Goal: Transaction & Acquisition: Book appointment/travel/reservation

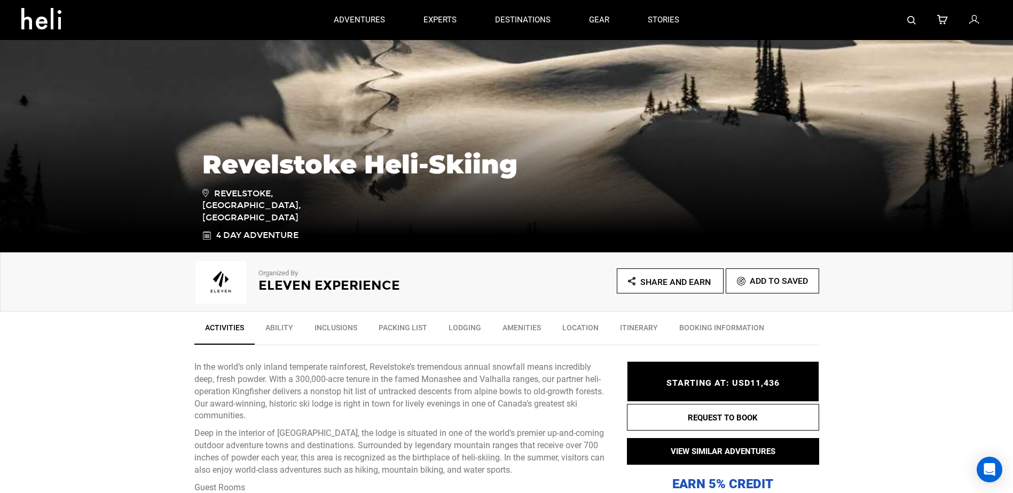
click at [281, 328] on link "Ability" at bounding box center [279, 330] width 49 height 27
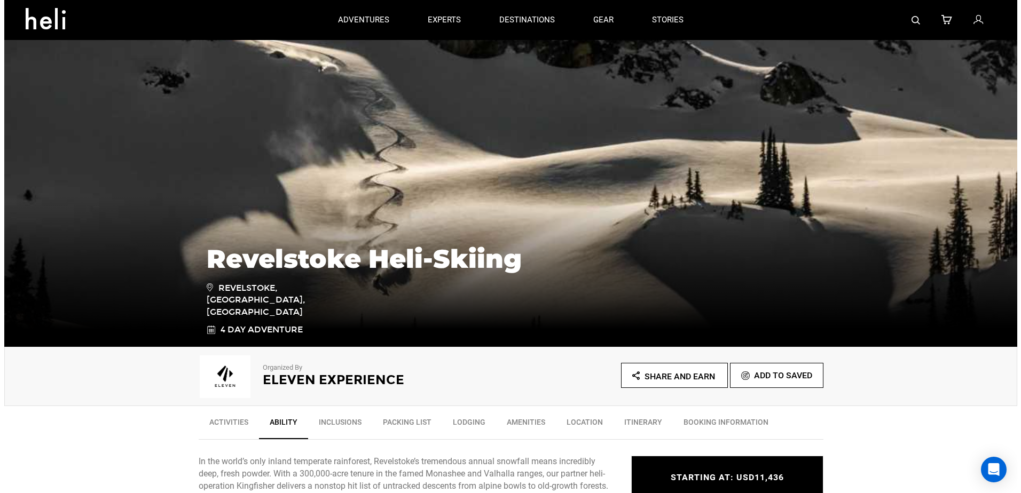
scroll to position [5, 0]
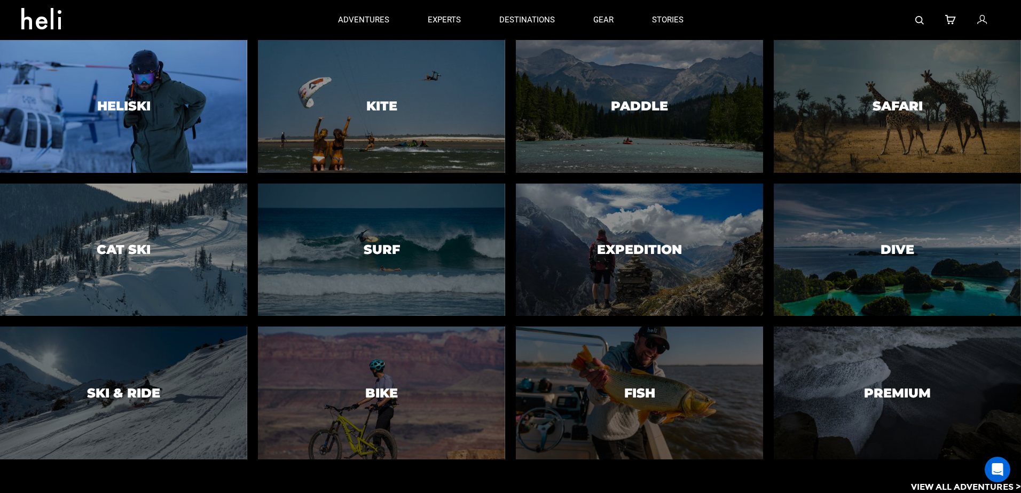
click at [153, 107] on div at bounding box center [123, 107] width 252 height 136
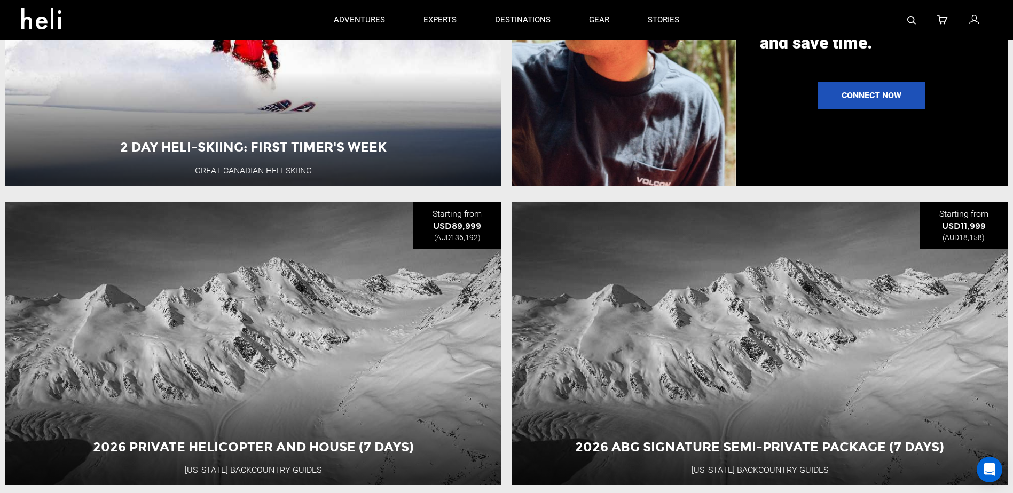
scroll to position [1495, 0]
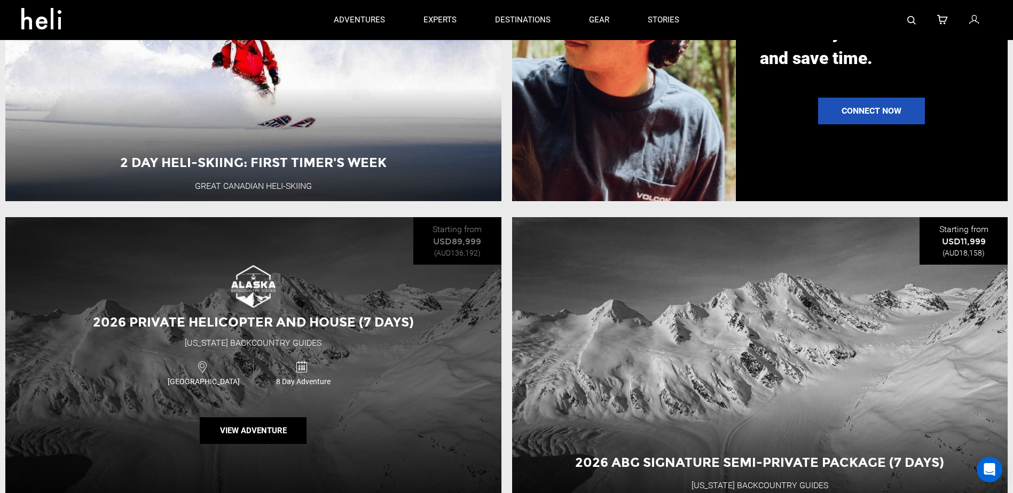
click at [308, 319] on div "2026 Private Helicopter and House (7 days) Alaska Backcountry Guides USA 8 Day …" at bounding box center [253, 359] width 496 height 284
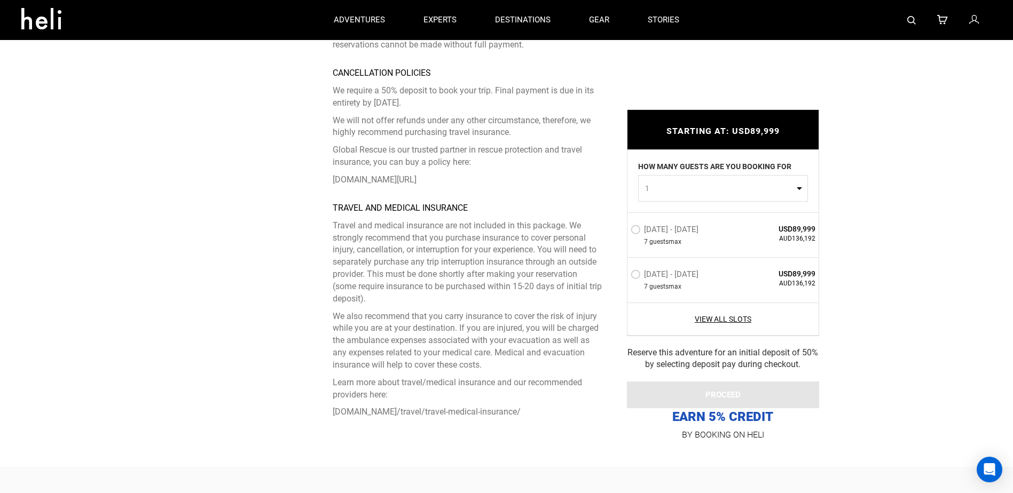
scroll to position [2990, 0]
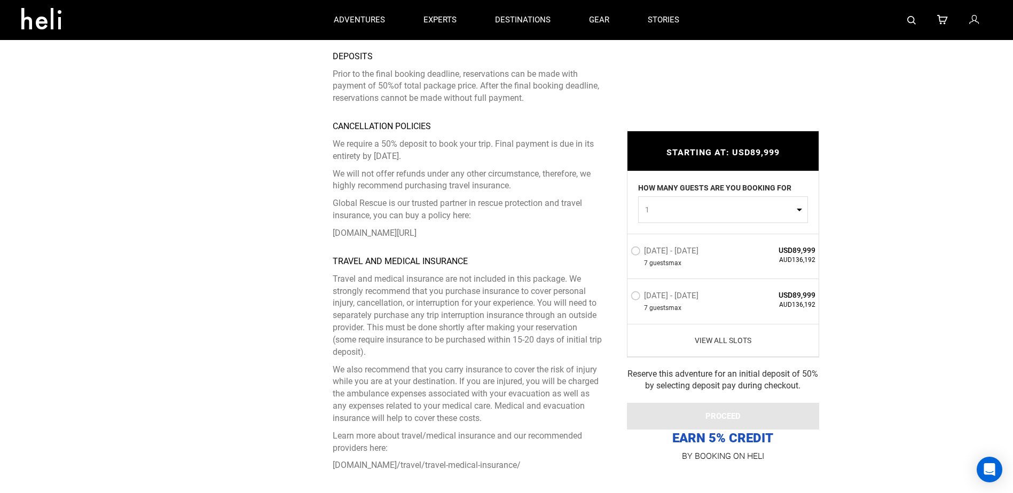
click at [728, 335] on link "View All Slots" at bounding box center [723, 340] width 185 height 11
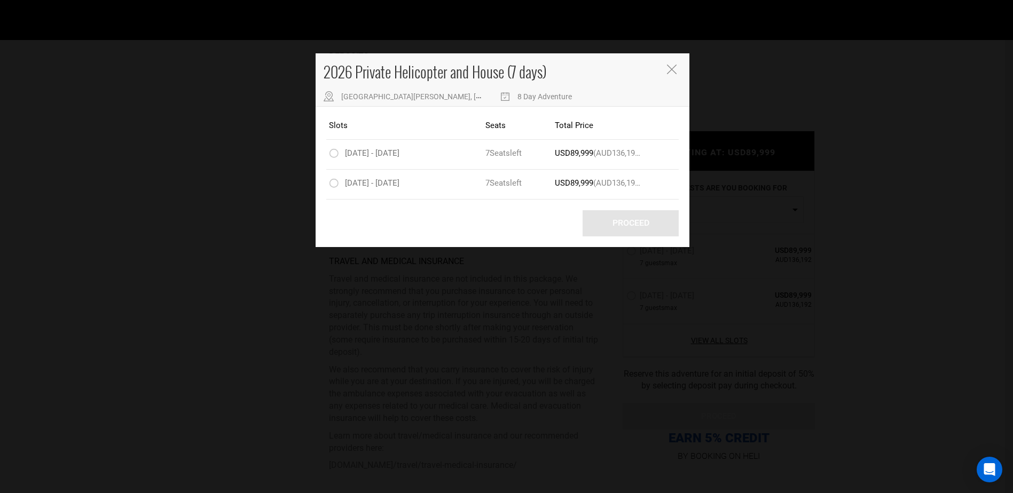
click at [673, 71] on icon "Close" at bounding box center [672, 70] width 10 height 10
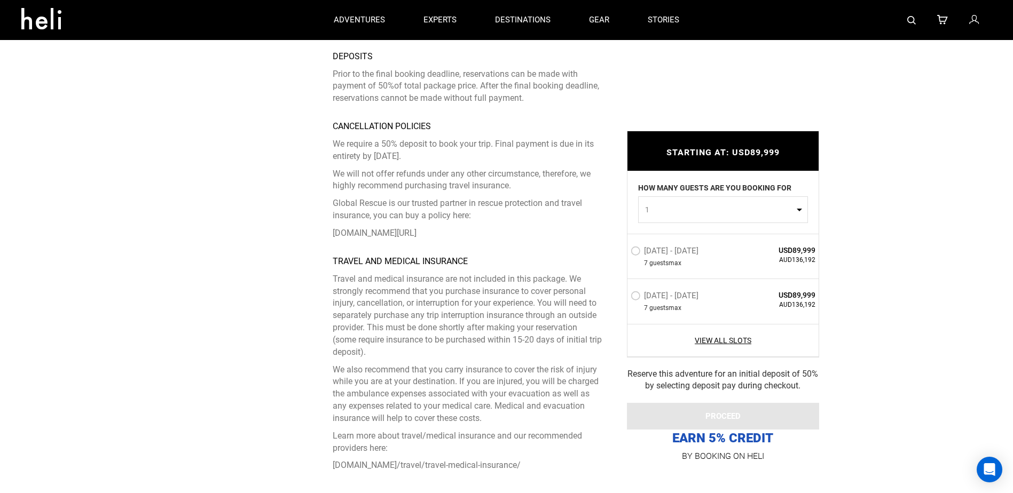
click at [633, 246] on label "Feb 28 - Mar 7, 2026" at bounding box center [666, 252] width 70 height 13
click at [623, 244] on input "Feb 28 - Mar 7, 2026" at bounding box center [623, 255] width 0 height 23
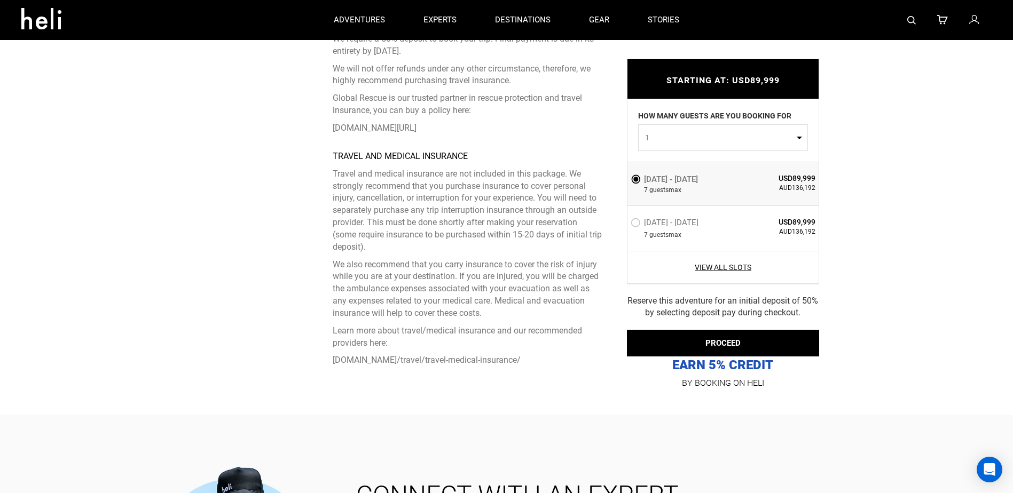
scroll to position [3044, 0]
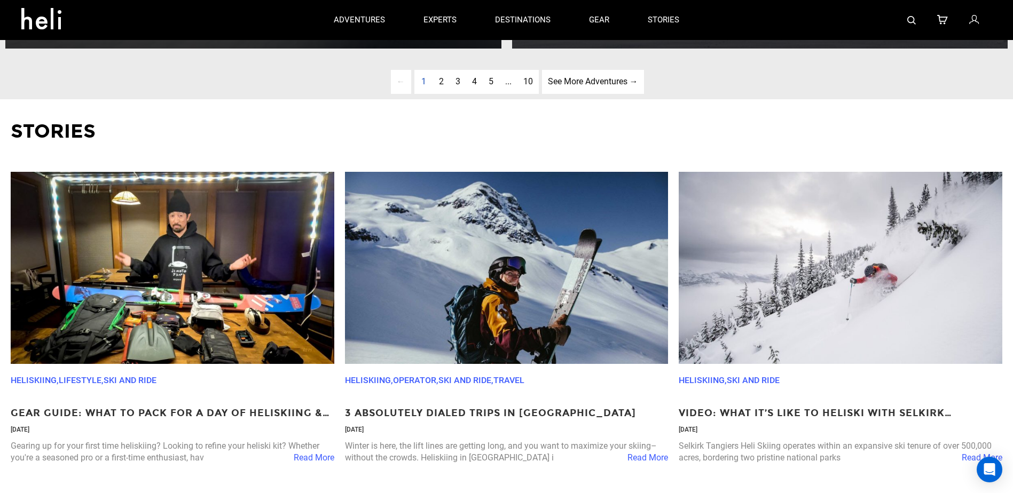
scroll to position [3738, 0]
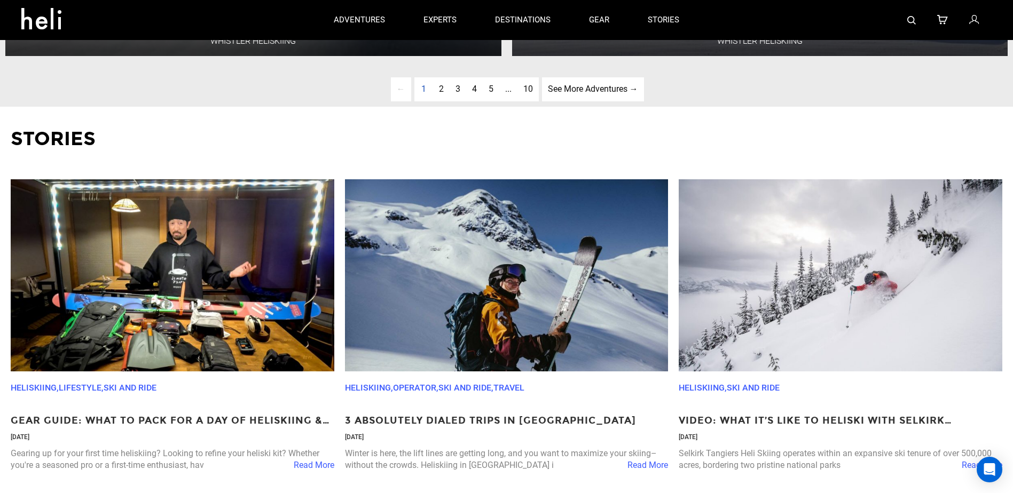
click at [160, 348] on img at bounding box center [173, 275] width 324 height 192
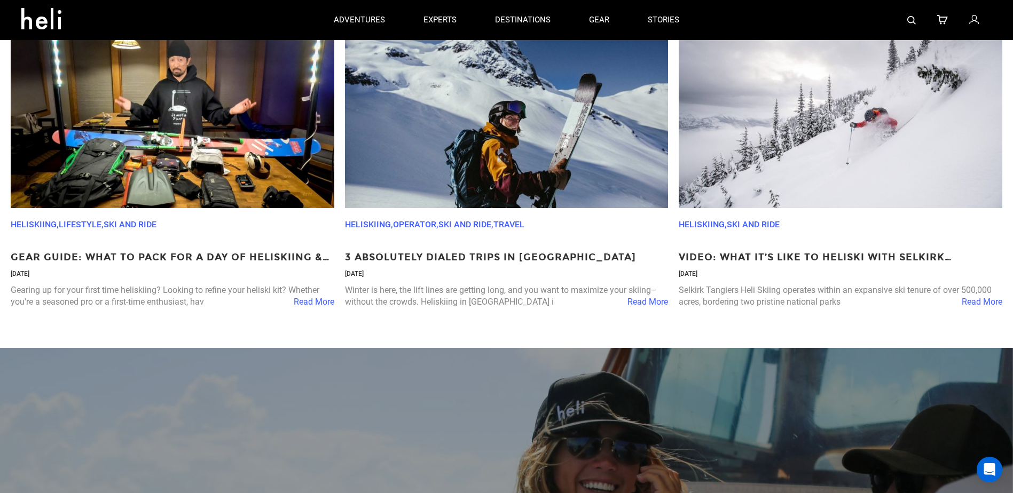
scroll to position [3898, 0]
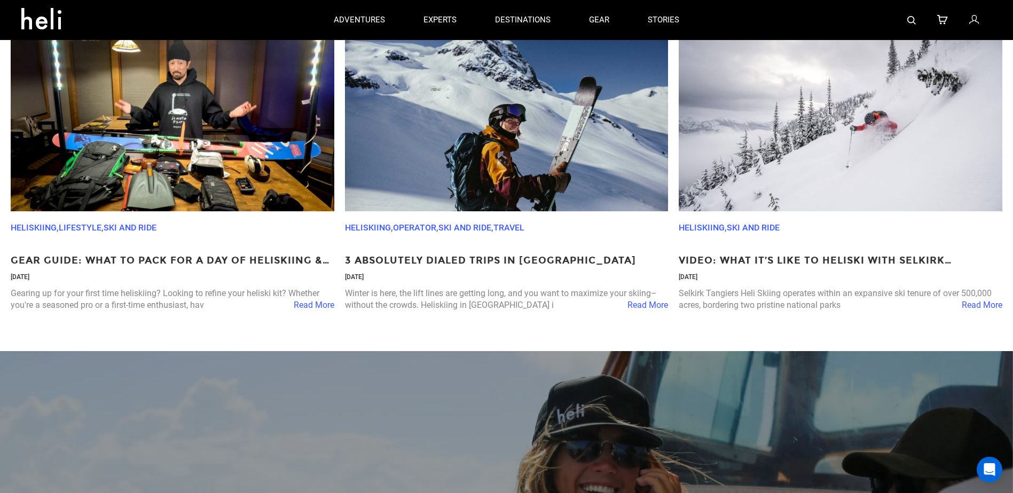
click at [638, 312] on span "Read More" at bounding box center [647, 306] width 41 height 12
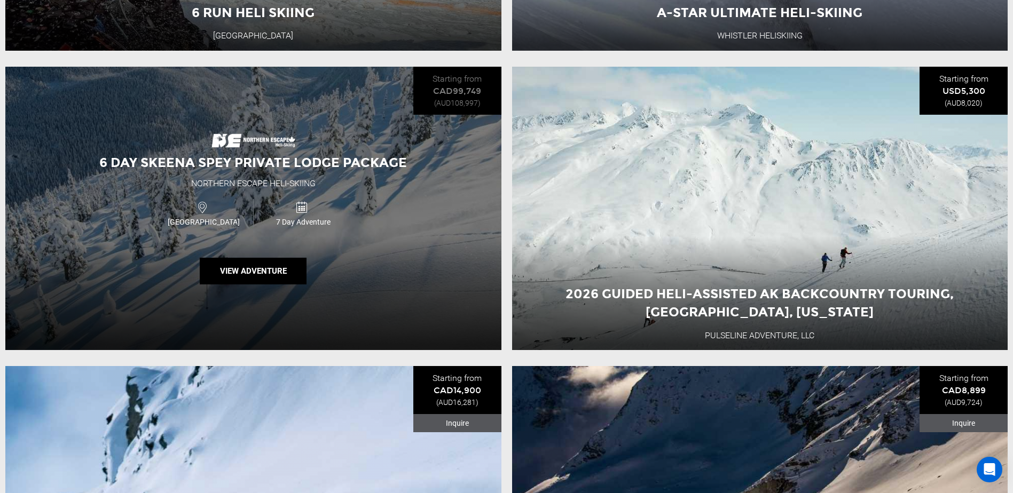
scroll to position [748, 0]
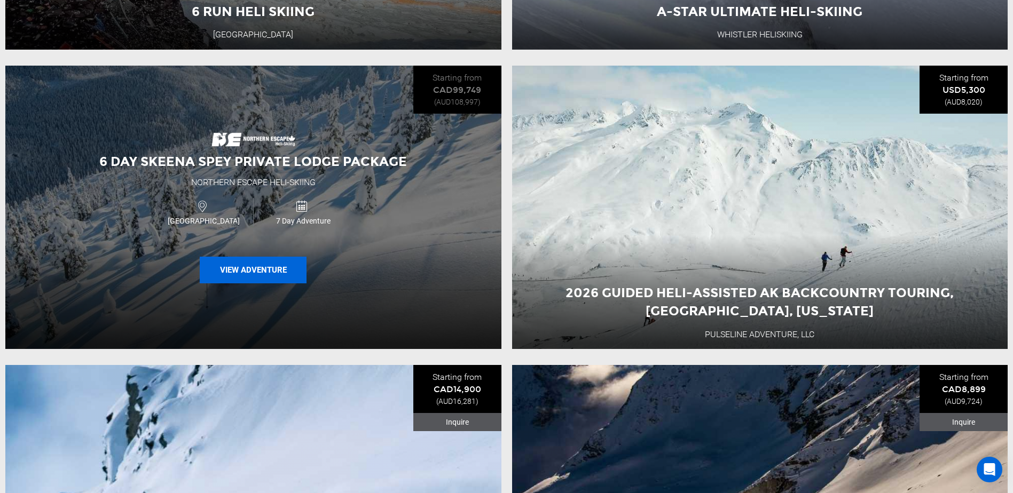
click at [264, 273] on button "View Adventure" at bounding box center [253, 270] width 107 height 27
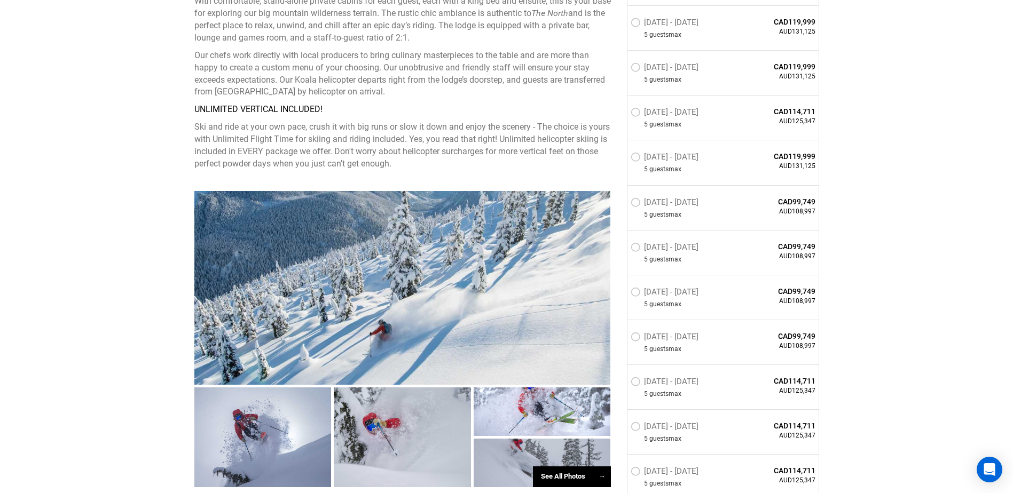
scroll to position [748, 0]
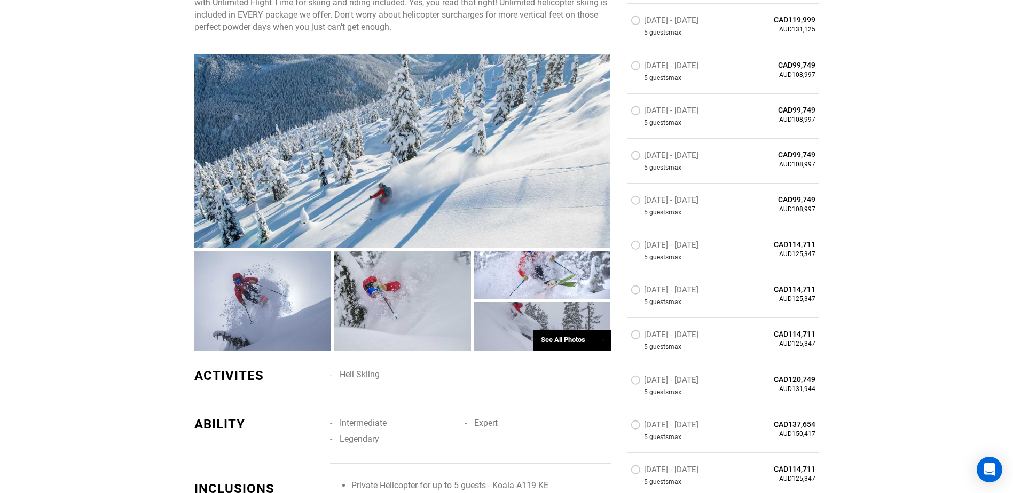
click at [582, 342] on div "See All Photos →" at bounding box center [572, 340] width 78 height 21
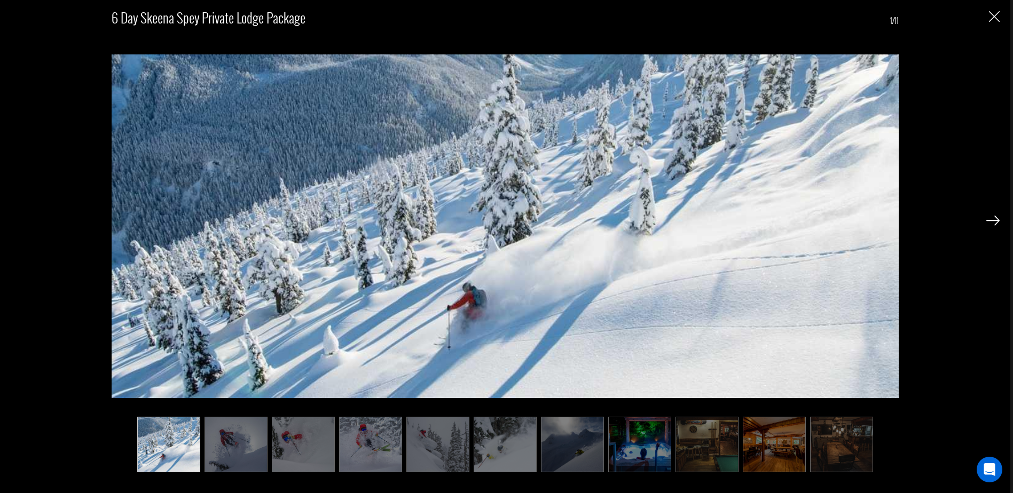
click at [575, 448] on img at bounding box center [572, 445] width 63 height 56
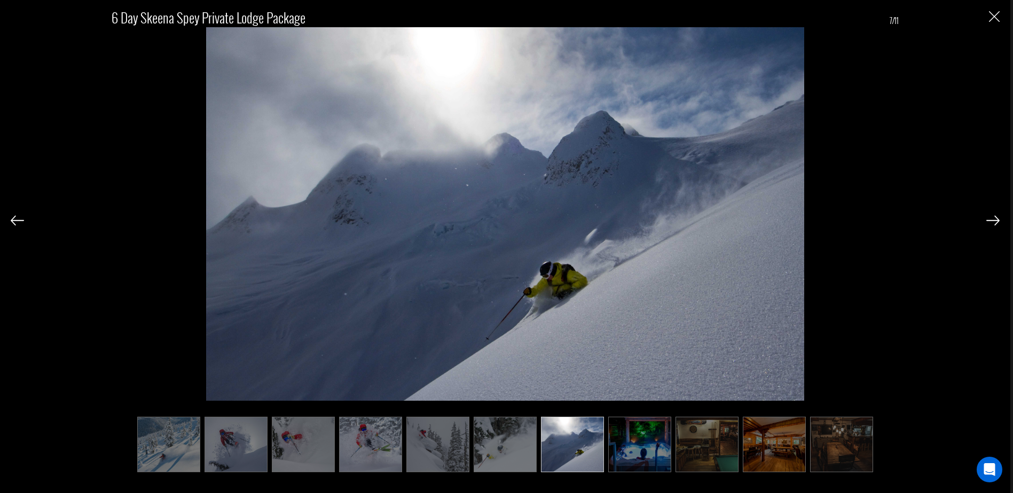
click at [991, 221] on img at bounding box center [992, 221] width 13 height 10
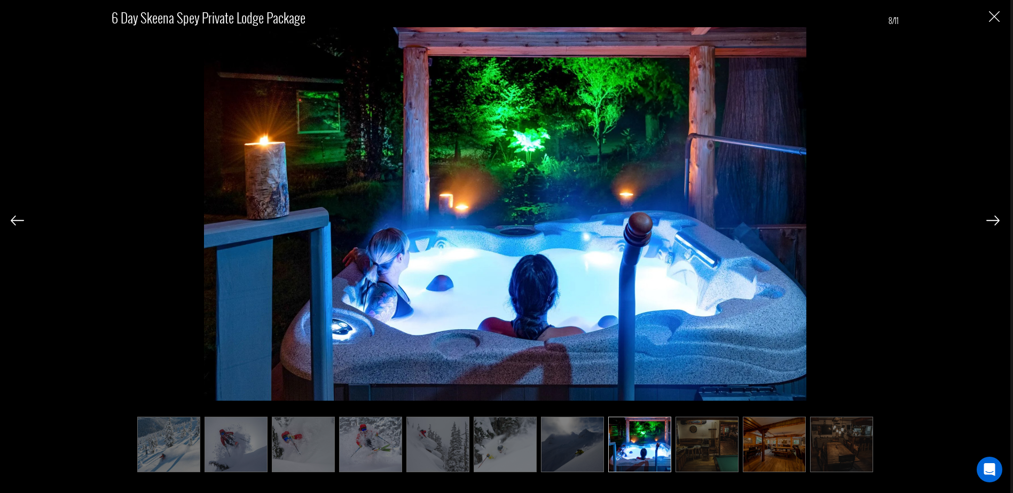
click at [991, 221] on img at bounding box center [992, 221] width 13 height 10
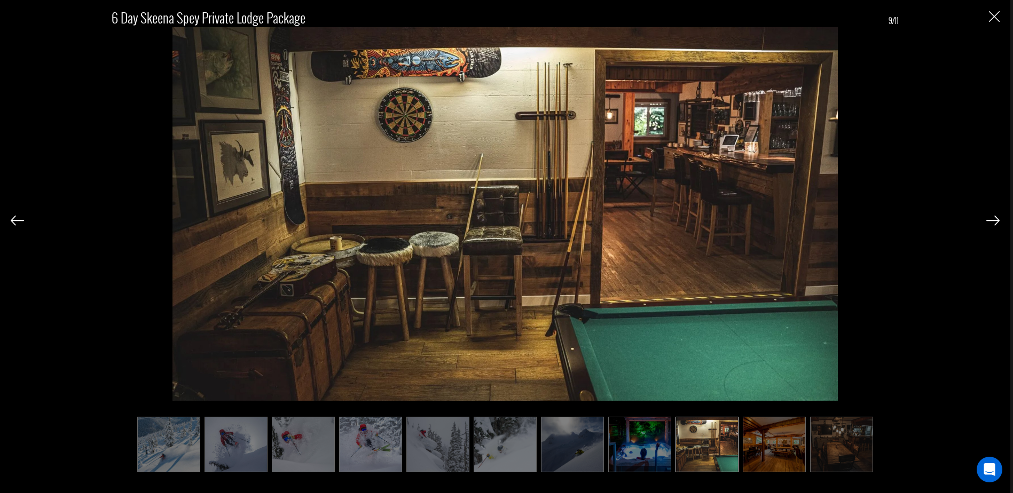
click at [991, 221] on img at bounding box center [992, 221] width 13 height 10
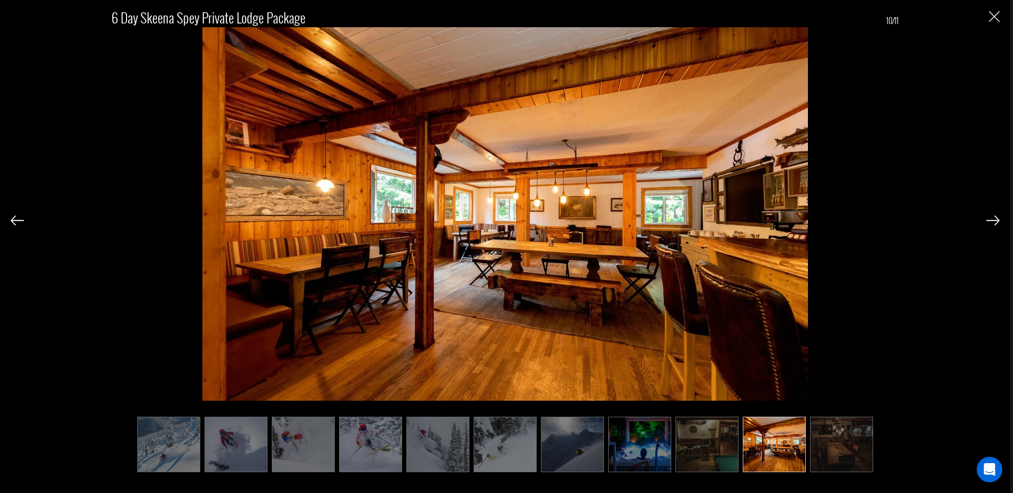
click at [991, 221] on img at bounding box center [992, 221] width 13 height 10
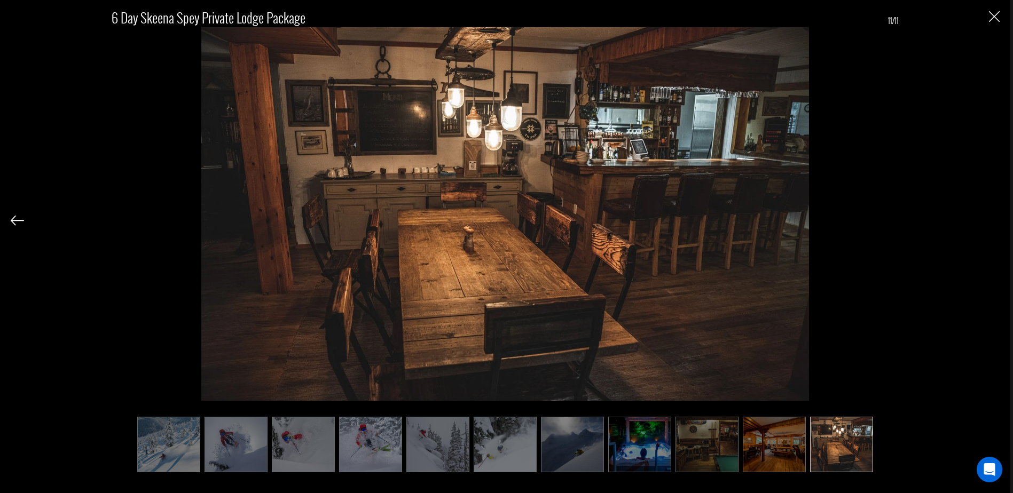
click at [991, 221] on div "6 Day Skeena Spey Private Lodge Package 11/11" at bounding box center [505, 234] width 989 height 469
click at [996, 15] on img "Close" at bounding box center [994, 16] width 11 height 11
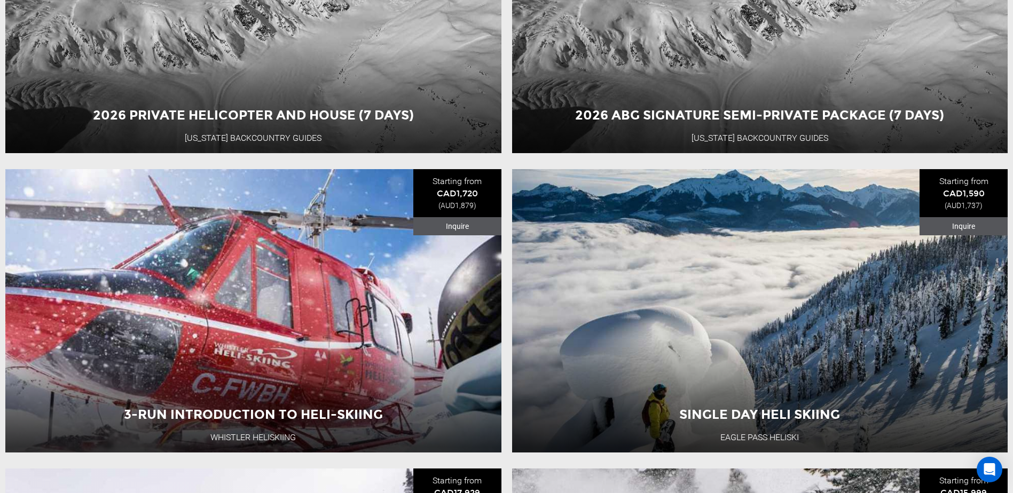
scroll to position [1922, 0]
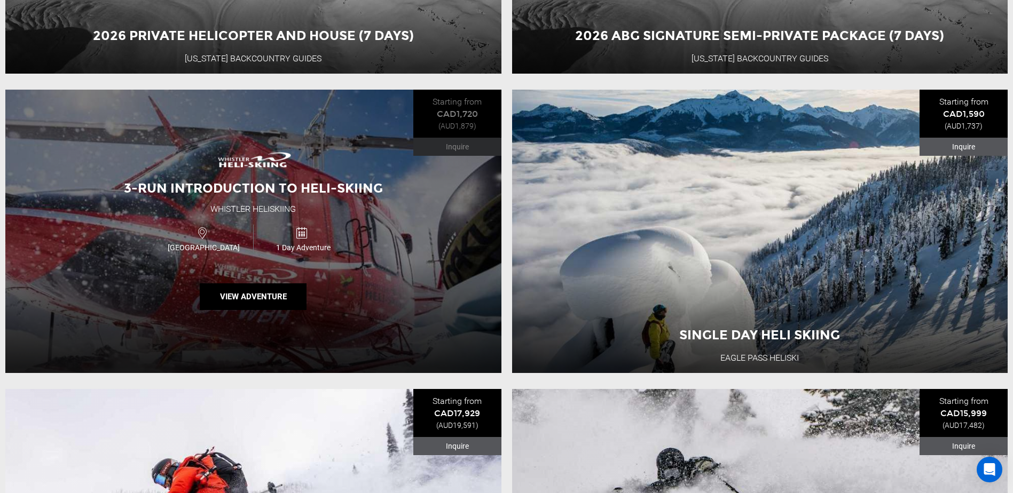
click at [260, 229] on div "3-Run Introduction to Heli-Skiing Whistler Heliskiing Canada 1 Day Adventure Vi…" at bounding box center [253, 232] width 496 height 284
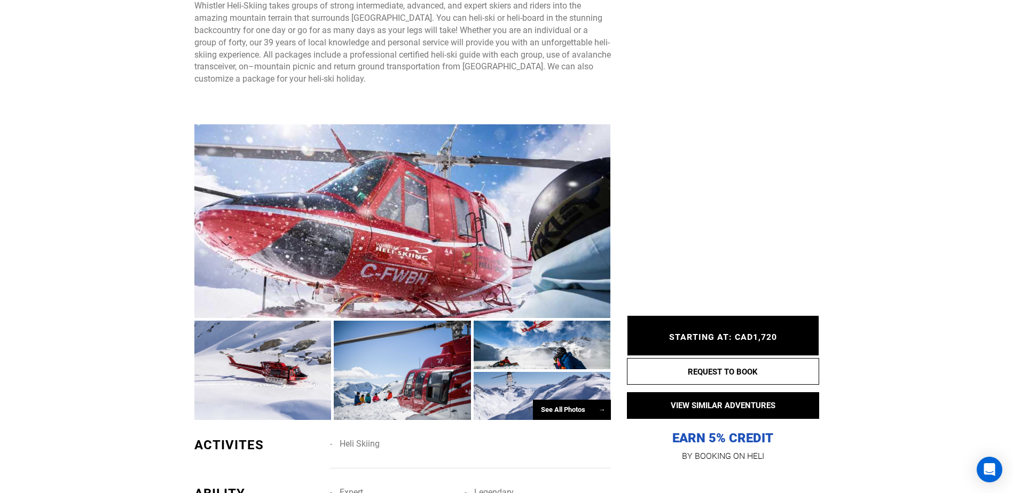
scroll to position [641, 0]
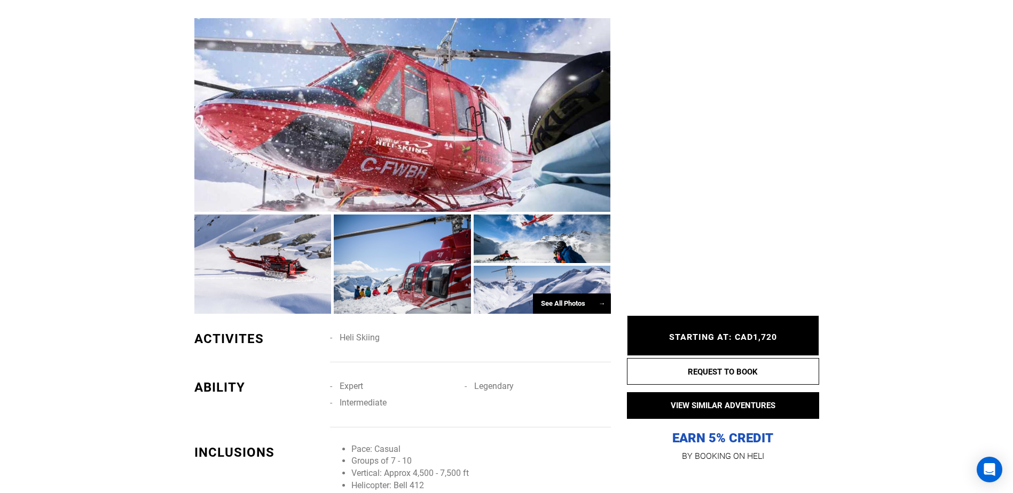
click at [567, 306] on div "See All Photos →" at bounding box center [572, 304] width 78 height 21
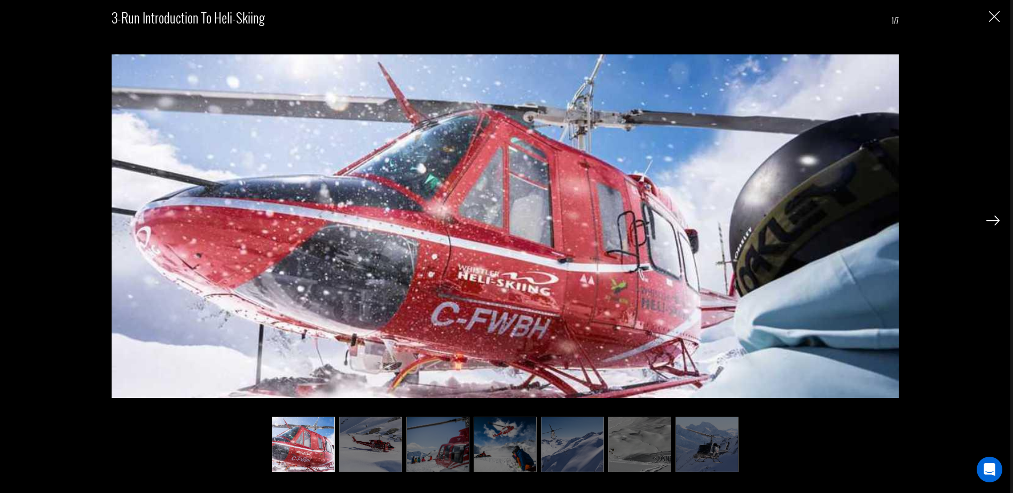
click at [717, 452] on img at bounding box center [707, 445] width 63 height 56
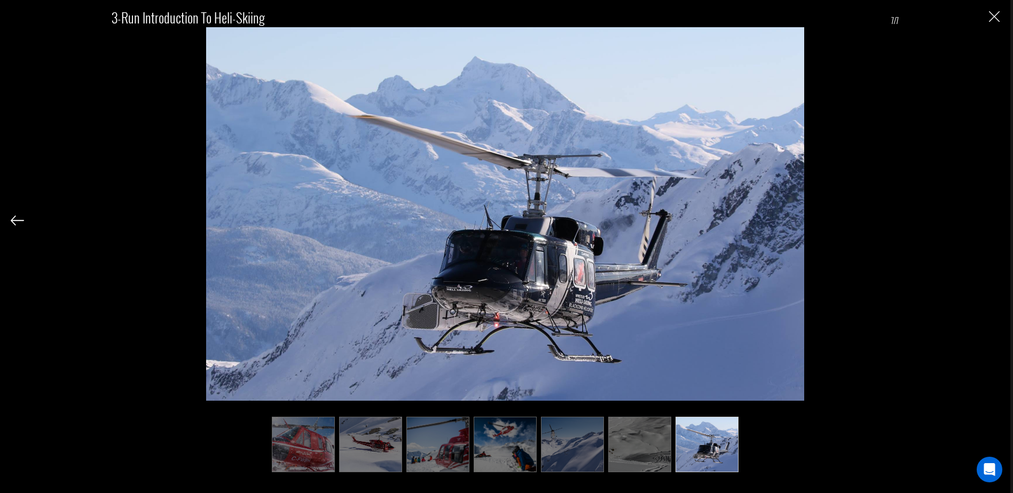
click at [637, 444] on img at bounding box center [639, 445] width 63 height 56
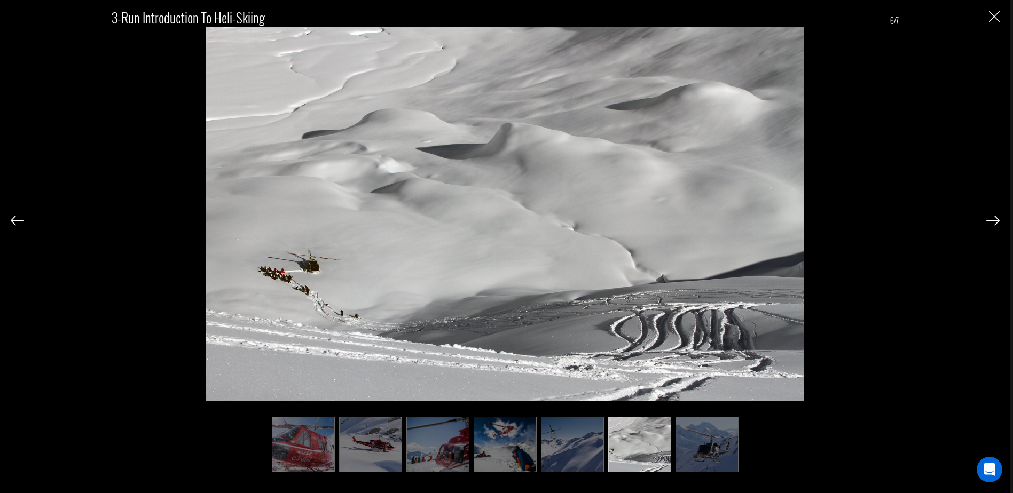
click at [13, 219] on img at bounding box center [17, 221] width 13 height 10
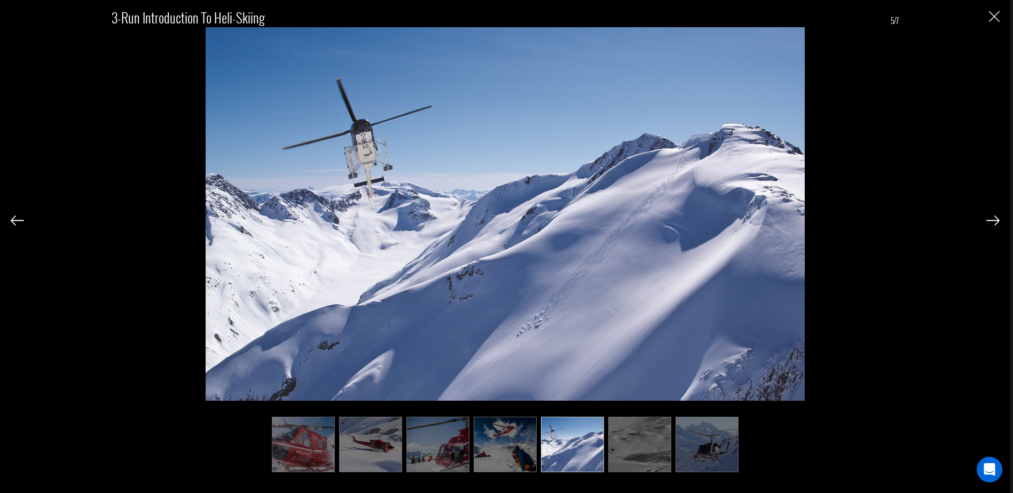
click at [13, 219] on img at bounding box center [17, 221] width 13 height 10
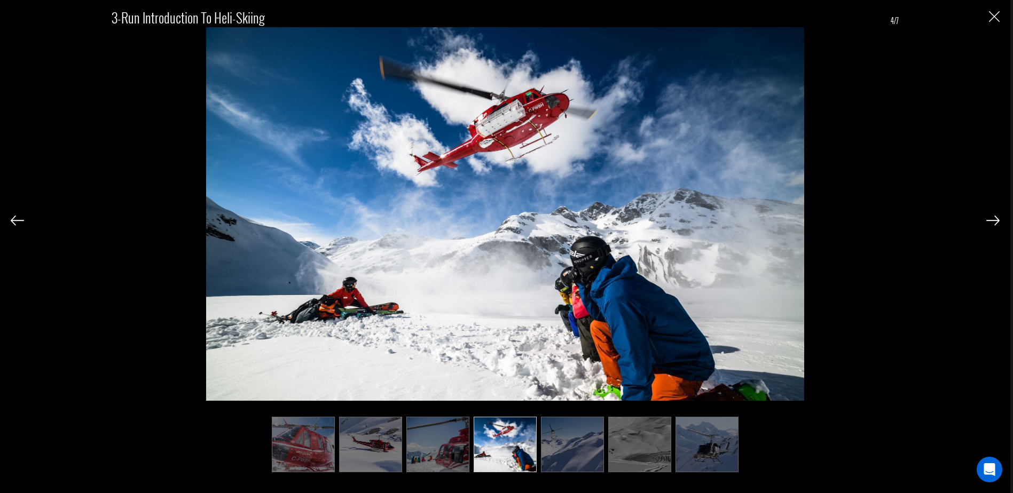
click at [13, 219] on img at bounding box center [17, 221] width 13 height 10
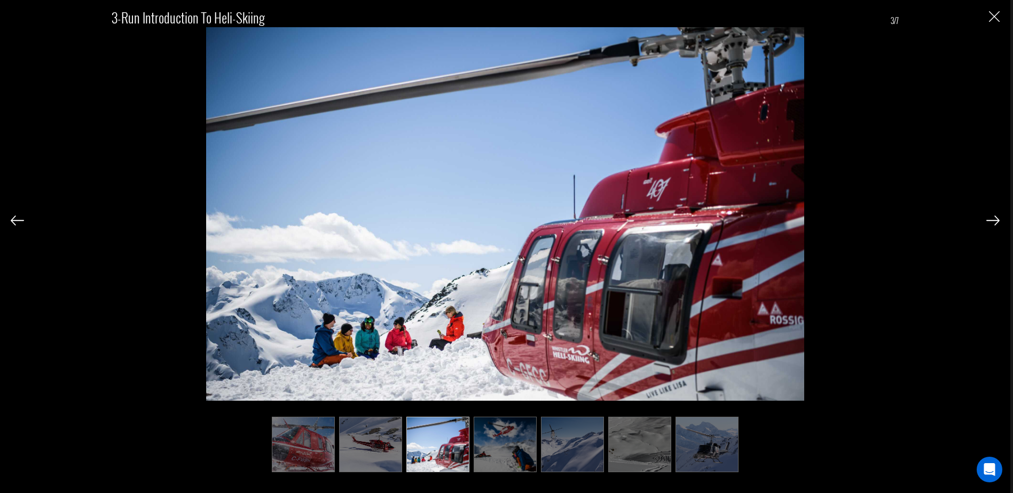
click at [13, 219] on img at bounding box center [17, 221] width 13 height 10
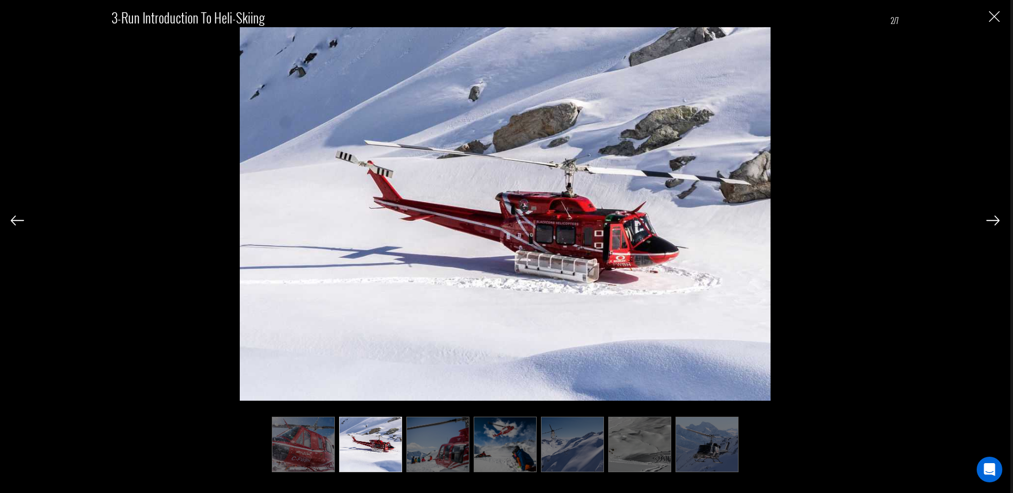
click at [13, 219] on img at bounding box center [17, 221] width 13 height 10
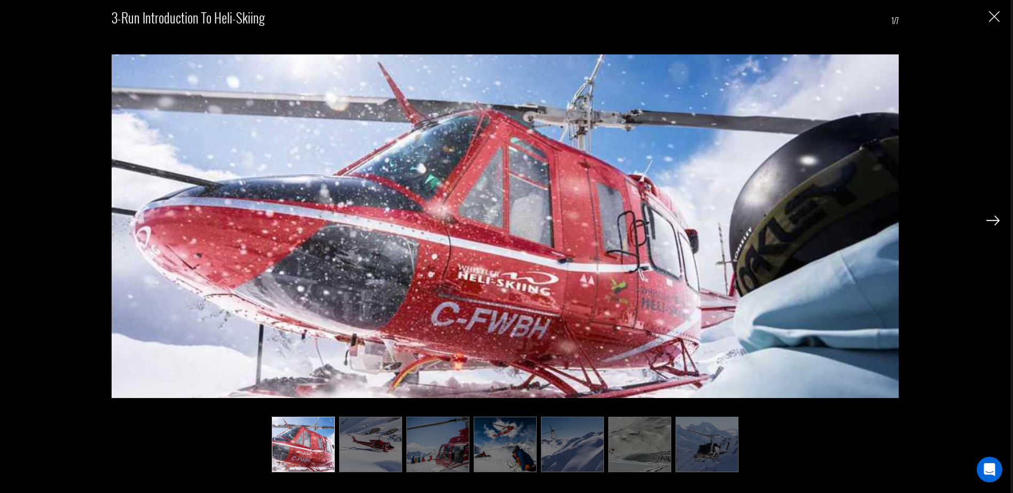
click at [993, 22] on img "Close" at bounding box center [994, 16] width 11 height 11
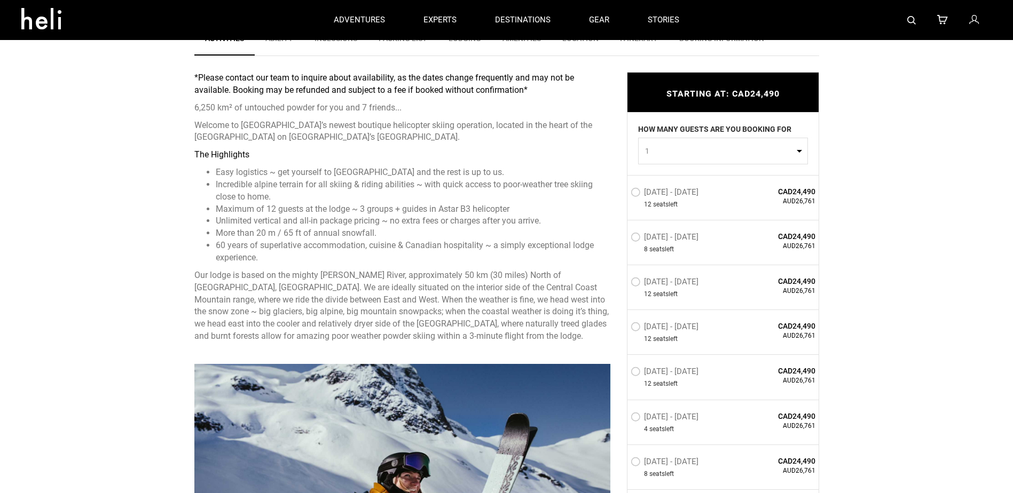
scroll to position [374, 0]
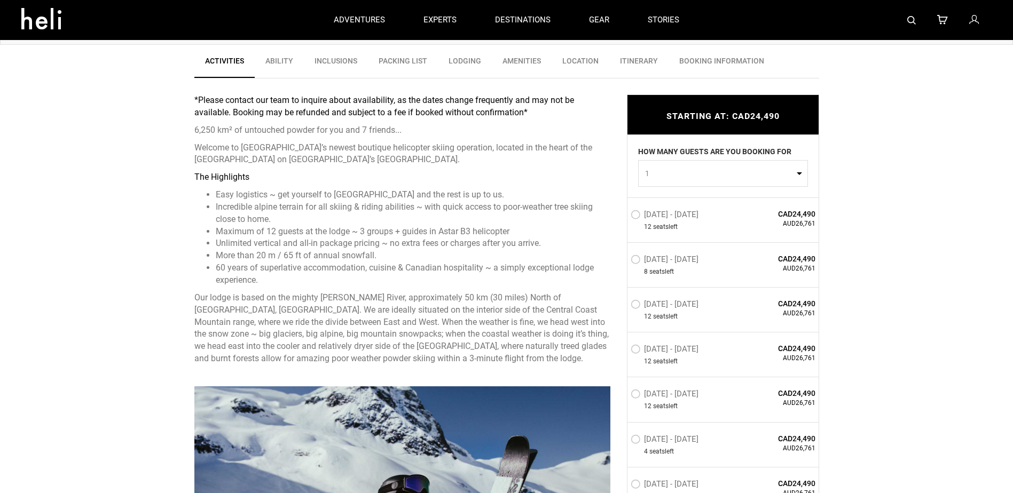
click at [796, 172] on button "1" at bounding box center [723, 173] width 170 height 27
click at [647, 242] on span "6" at bounding box center [646, 242] width 4 height 11
select select "6"
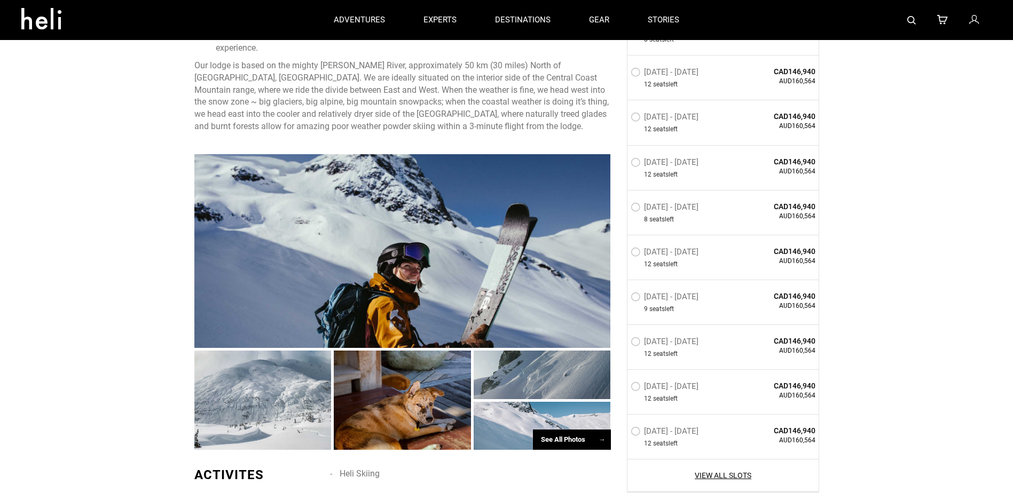
scroll to position [587, 0]
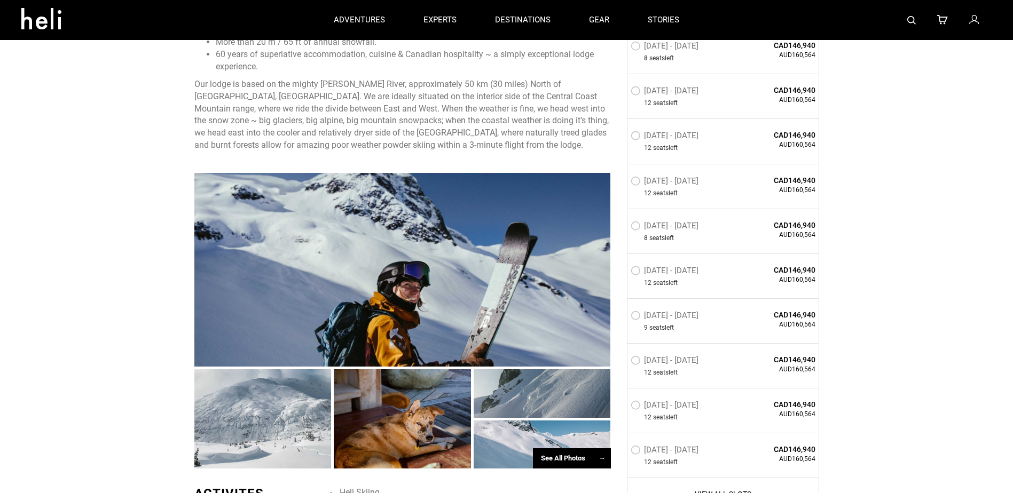
click at [571, 459] on div "See All Photos →" at bounding box center [572, 459] width 78 height 21
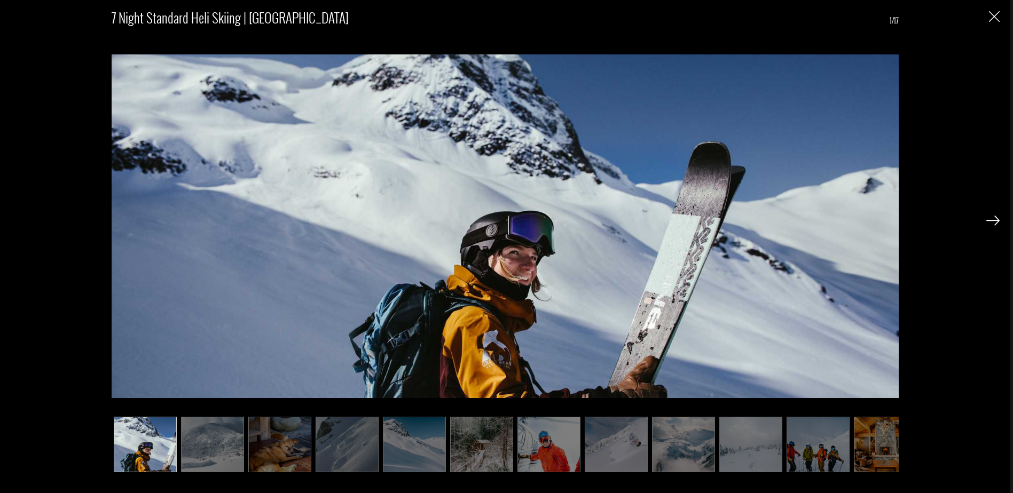
scroll to position [748, 0]
click at [816, 457] on img at bounding box center [818, 445] width 63 height 56
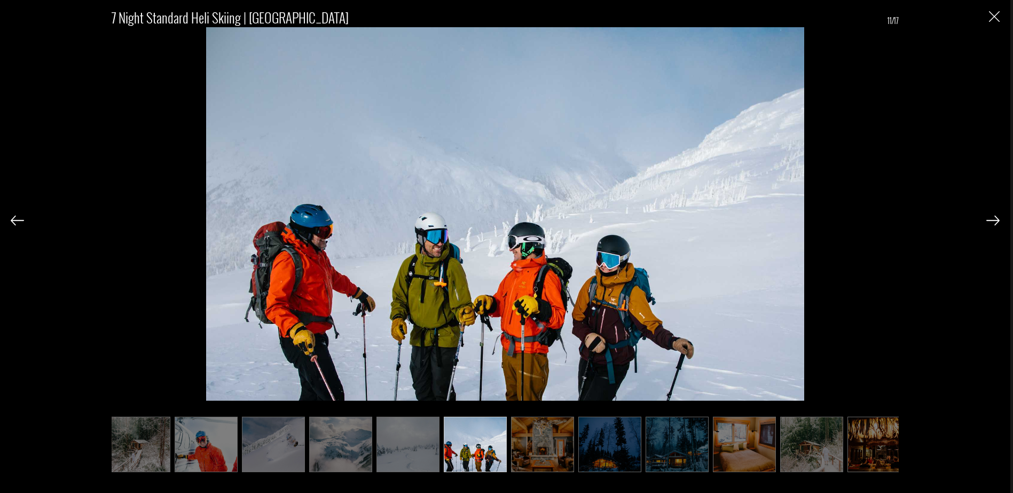
scroll to position [0, 357]
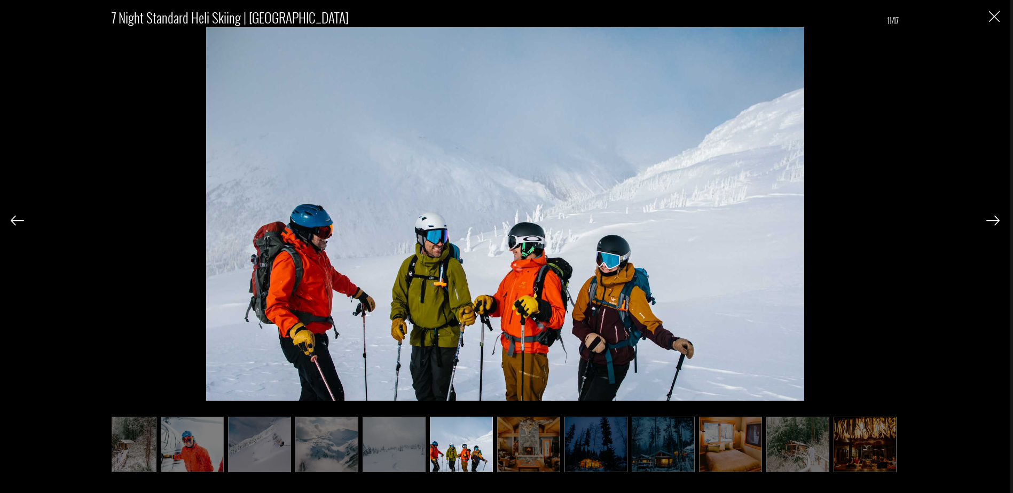
click at [992, 222] on img at bounding box center [992, 221] width 13 height 10
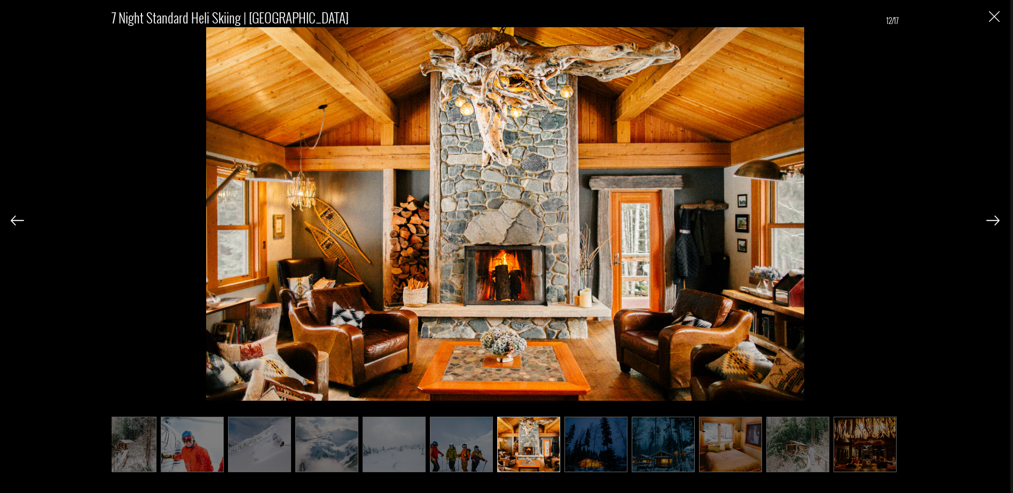
click at [992, 222] on img at bounding box center [992, 221] width 13 height 10
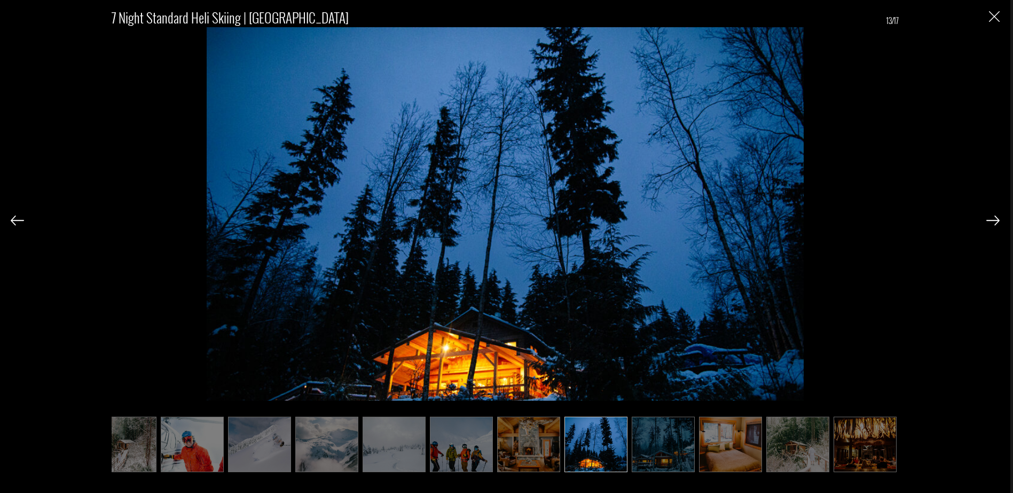
click at [992, 222] on img at bounding box center [992, 221] width 13 height 10
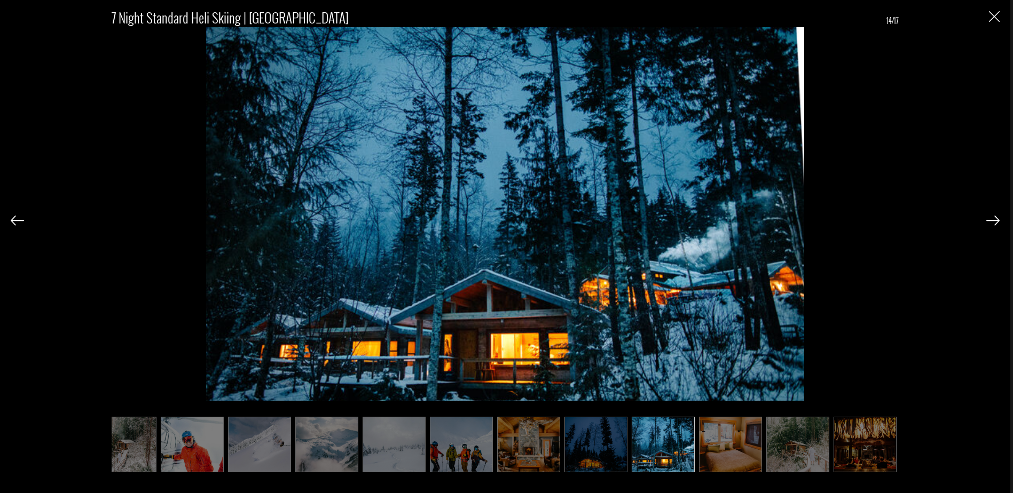
click at [992, 222] on img at bounding box center [992, 221] width 13 height 10
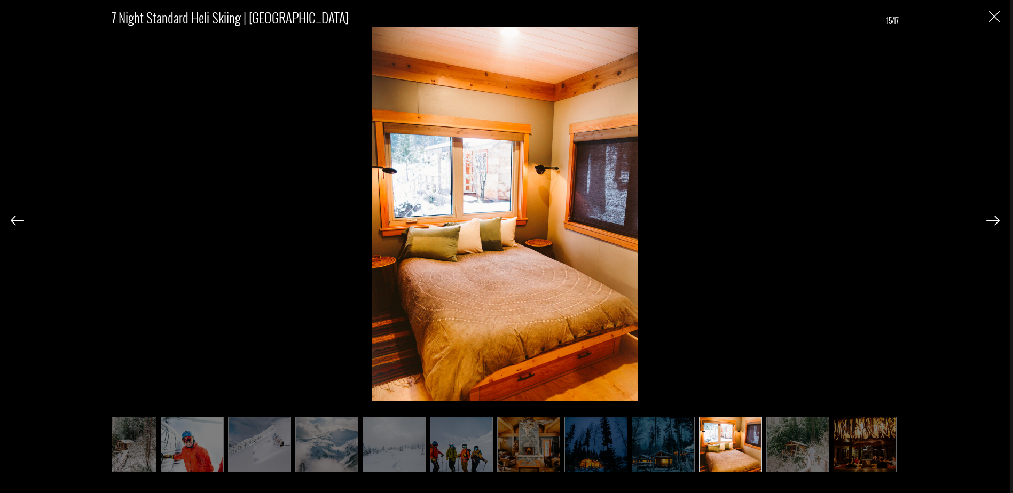
click at [992, 222] on img at bounding box center [992, 221] width 13 height 10
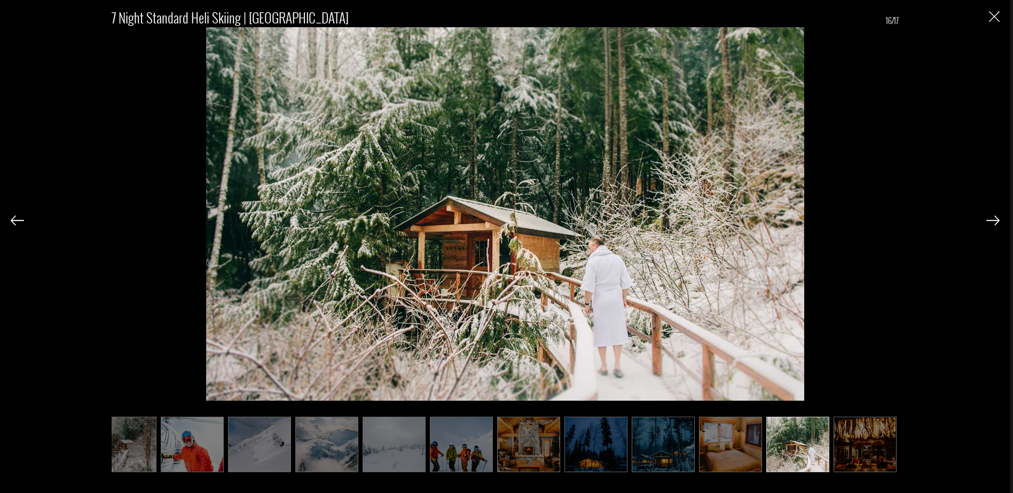
click at [992, 222] on img at bounding box center [992, 221] width 13 height 10
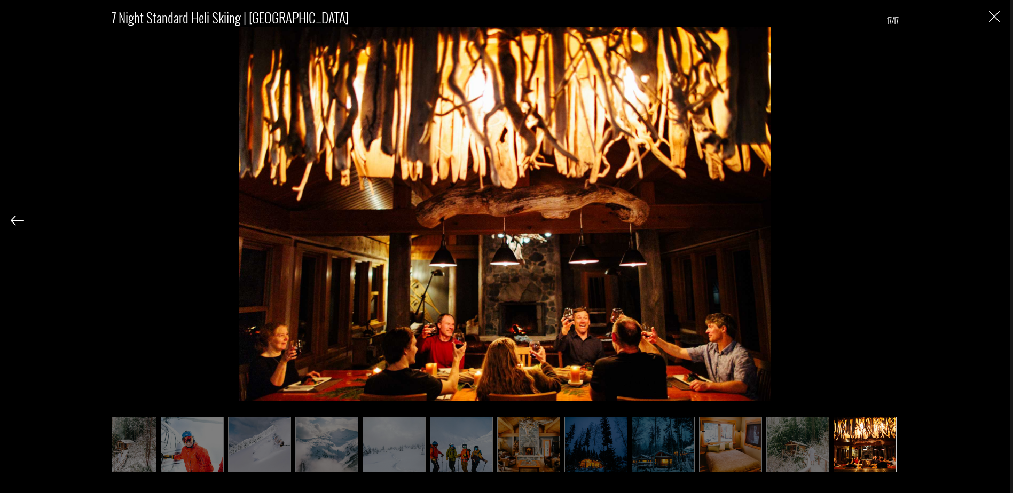
click at [992, 222] on div "7 Night Standard Heli Skiing | [GEOGRAPHIC_DATA] 17/17" at bounding box center [505, 234] width 989 height 469
click at [191, 451] on img at bounding box center [192, 445] width 63 height 56
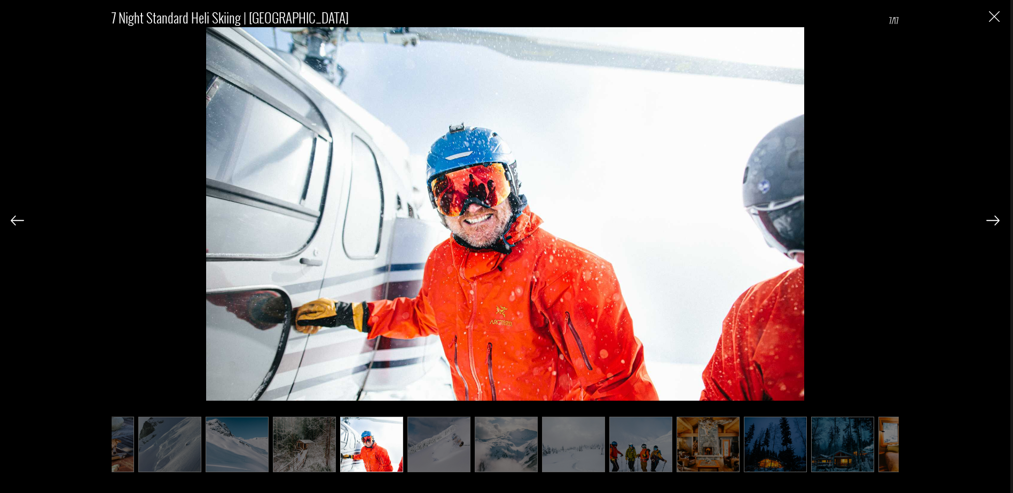
scroll to position [0, 0]
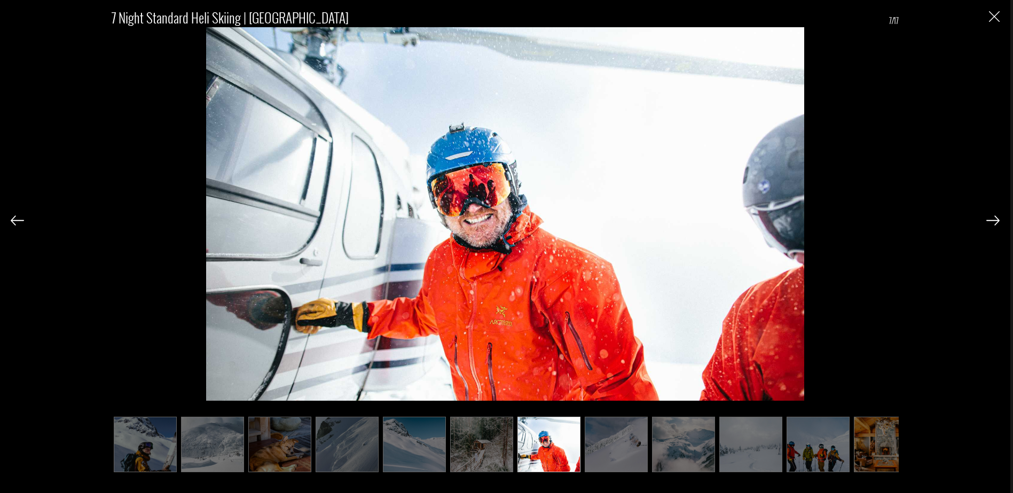
click at [996, 15] on img "Close" at bounding box center [994, 16] width 11 height 11
